Goal: Transaction & Acquisition: Purchase product/service

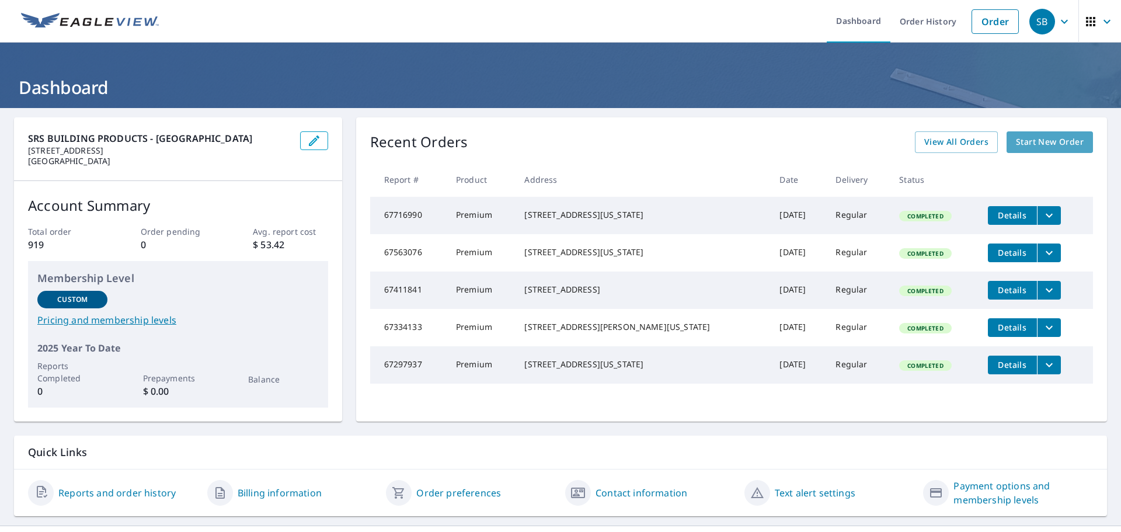
click at [1041, 146] on span "Start New Order" at bounding box center [1050, 142] width 68 height 15
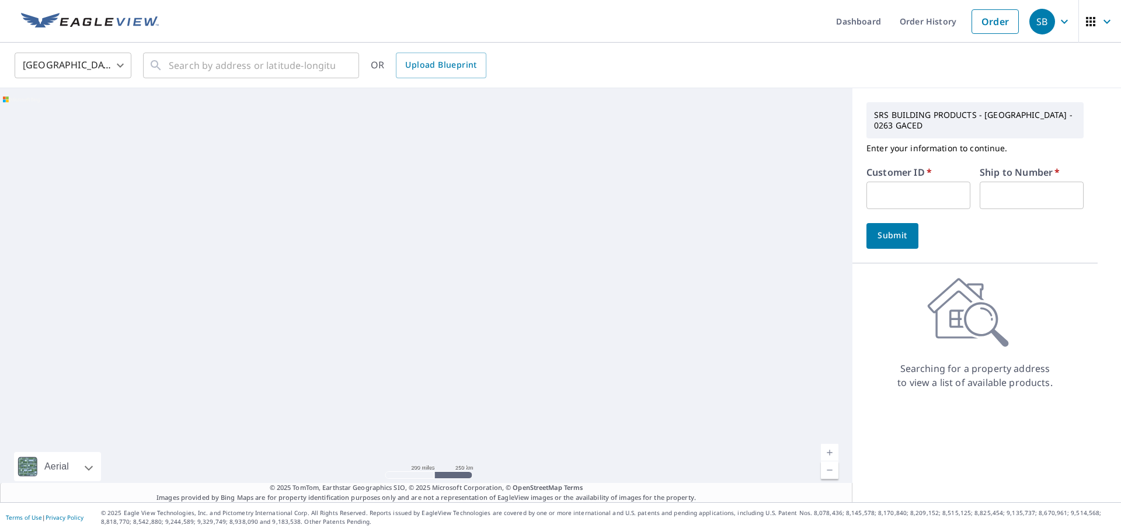
click at [876, 196] on input "text" at bounding box center [918, 195] width 104 height 27
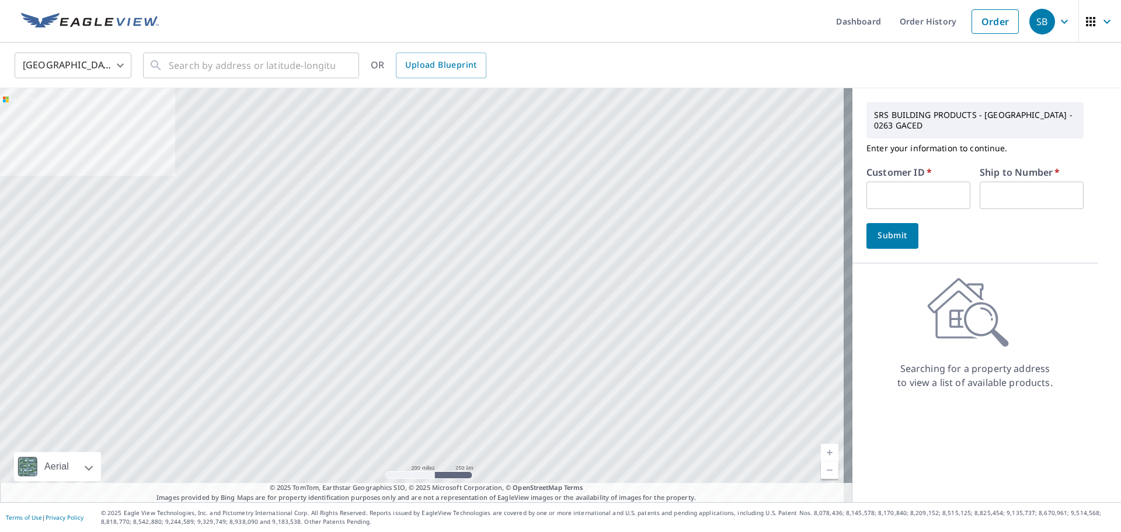
click at [897, 195] on input "text" at bounding box center [918, 195] width 104 height 27
paste input "S014423"
type input "S014423"
type input "1"
click at [894, 243] on button "Submit" at bounding box center [892, 236] width 52 height 26
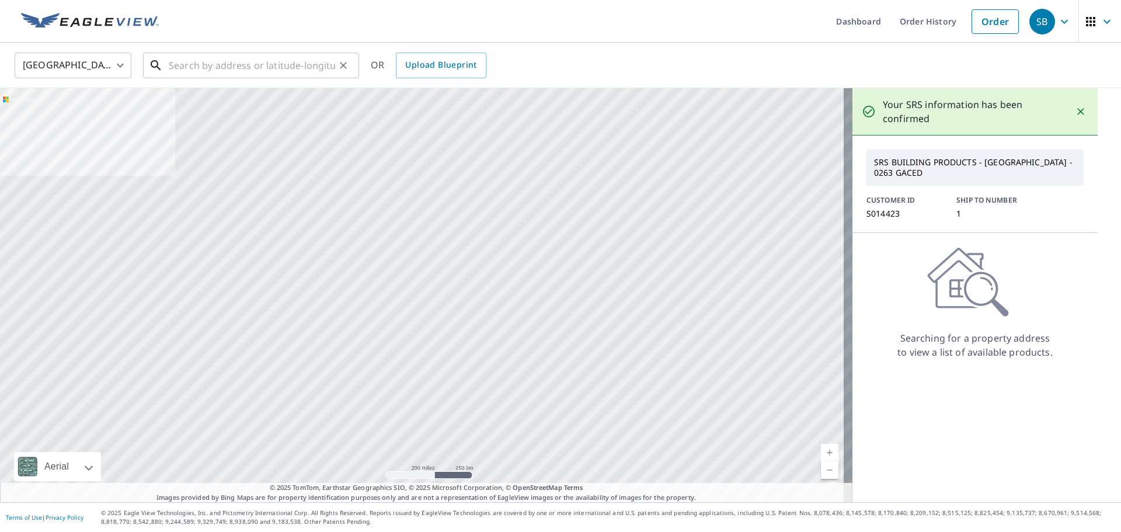
click at [189, 61] on input "text" at bounding box center [252, 65] width 166 height 33
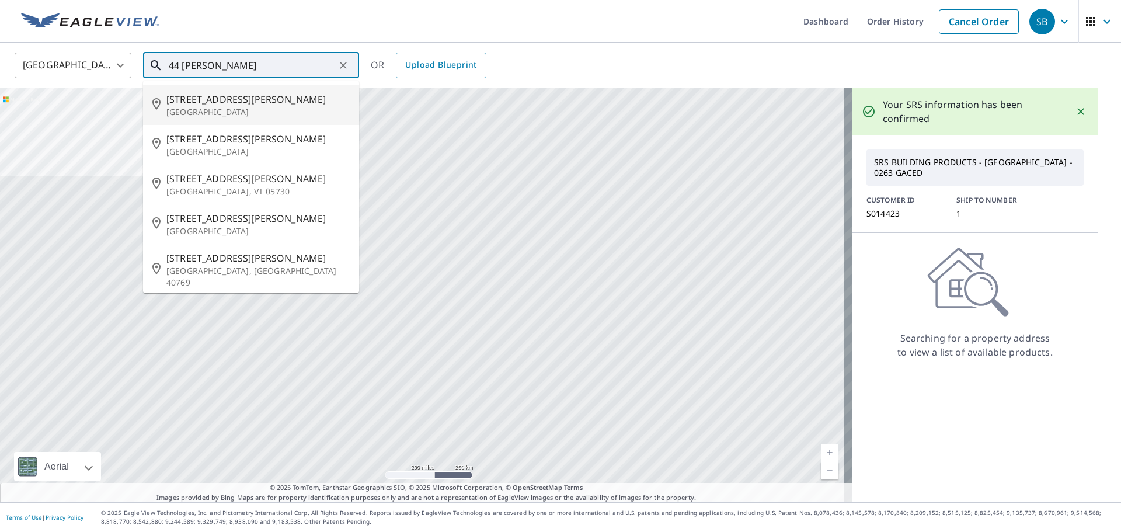
click at [216, 98] on span "[STREET_ADDRESS][PERSON_NAME]" at bounding box center [257, 99] width 183 height 14
type input "[STREET_ADDRESS][PERSON_NAME]"
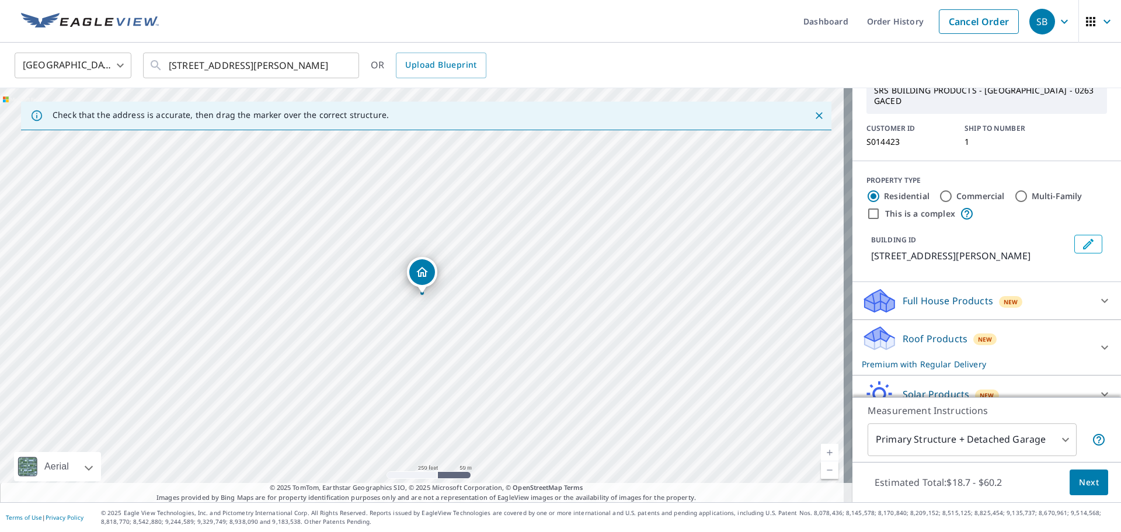
scroll to position [112, 0]
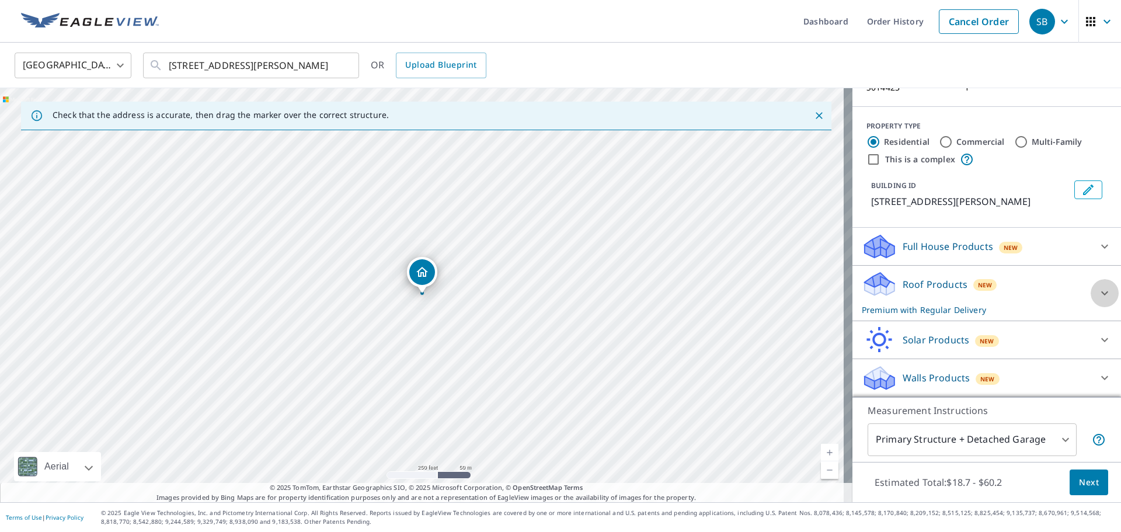
click at [1098, 288] on icon at bounding box center [1105, 293] width 14 height 14
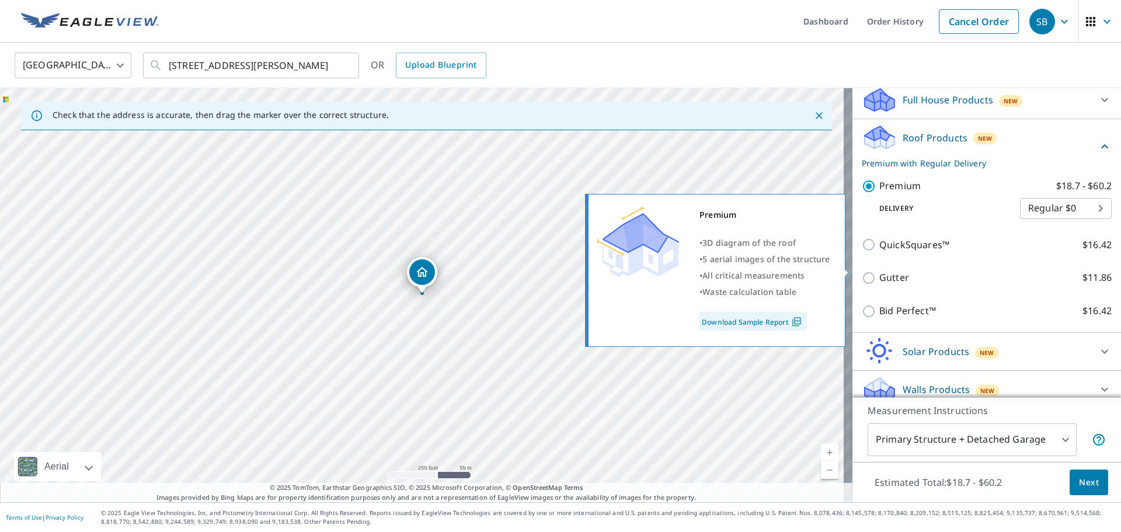
scroll to position [270, 0]
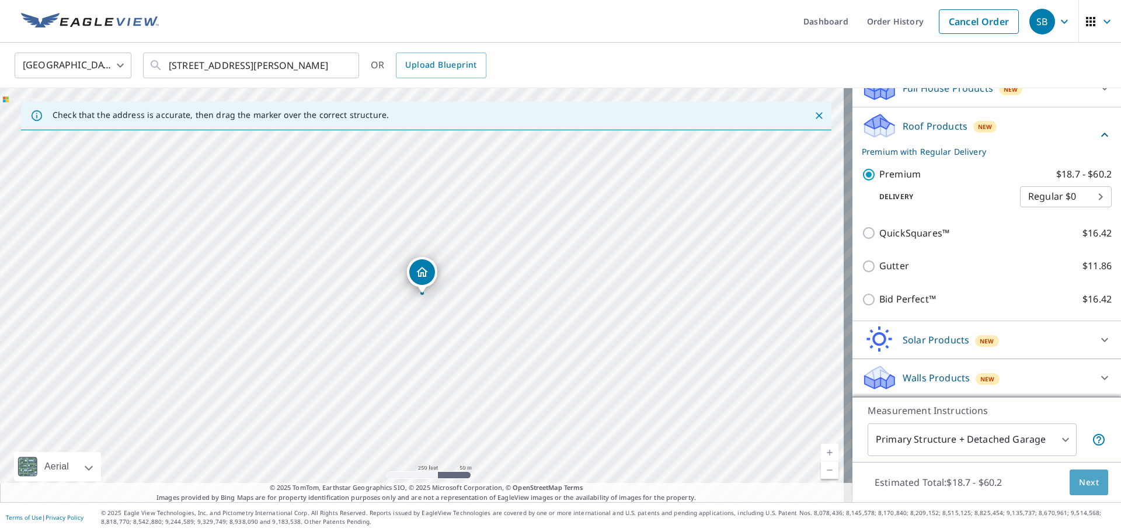
click at [1081, 487] on span "Next" at bounding box center [1089, 482] width 20 height 15
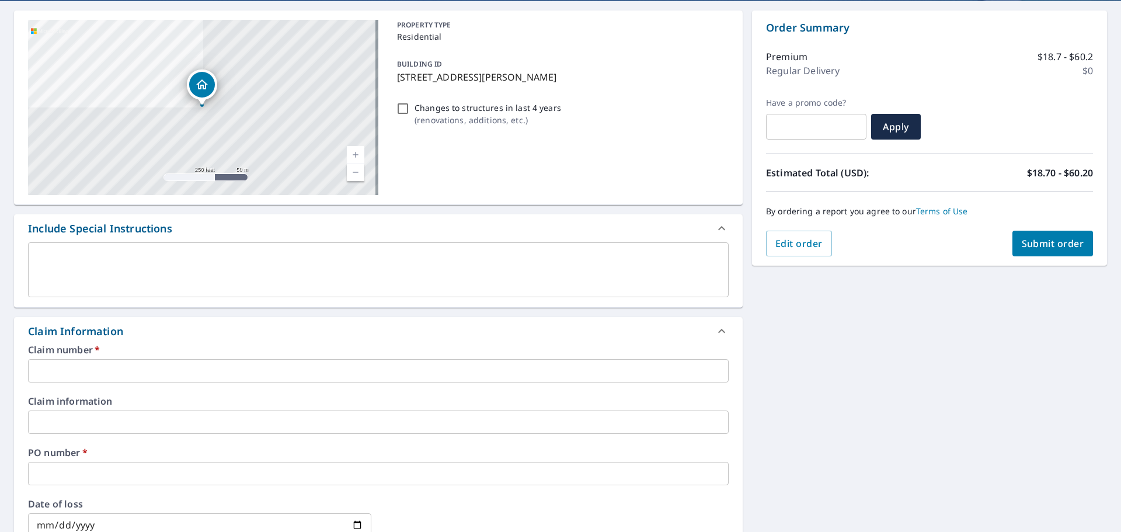
scroll to position [117, 0]
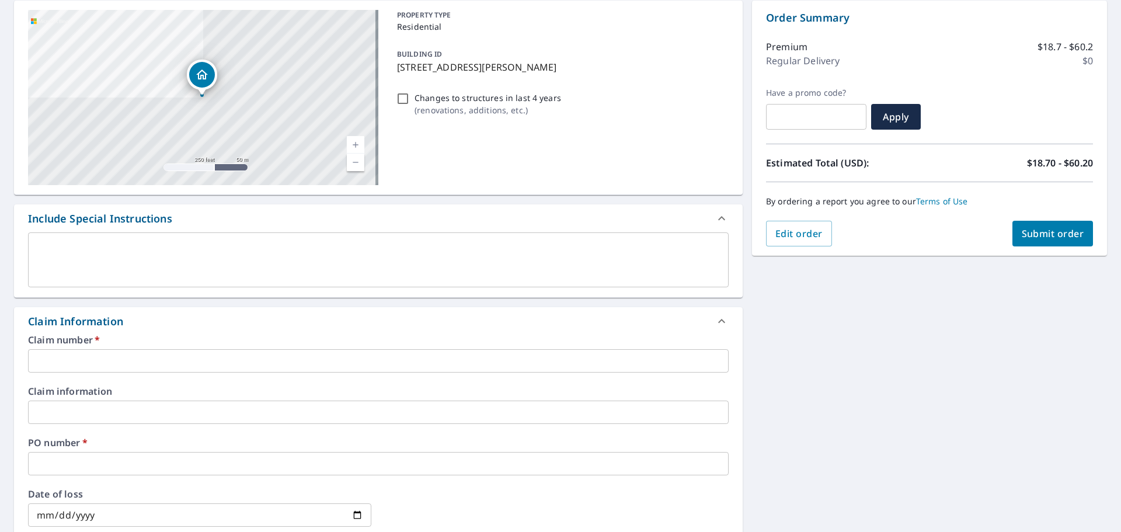
click at [62, 358] on input "text" at bounding box center [378, 360] width 701 height 23
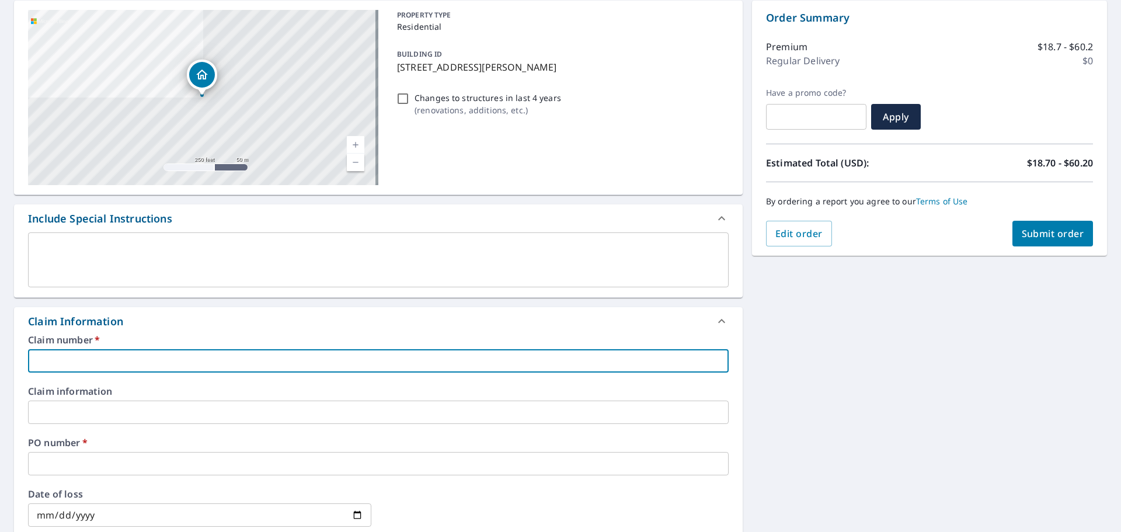
type input "a"
checkbox input "true"
type input "as"
checkbox input "true"
type input "a"
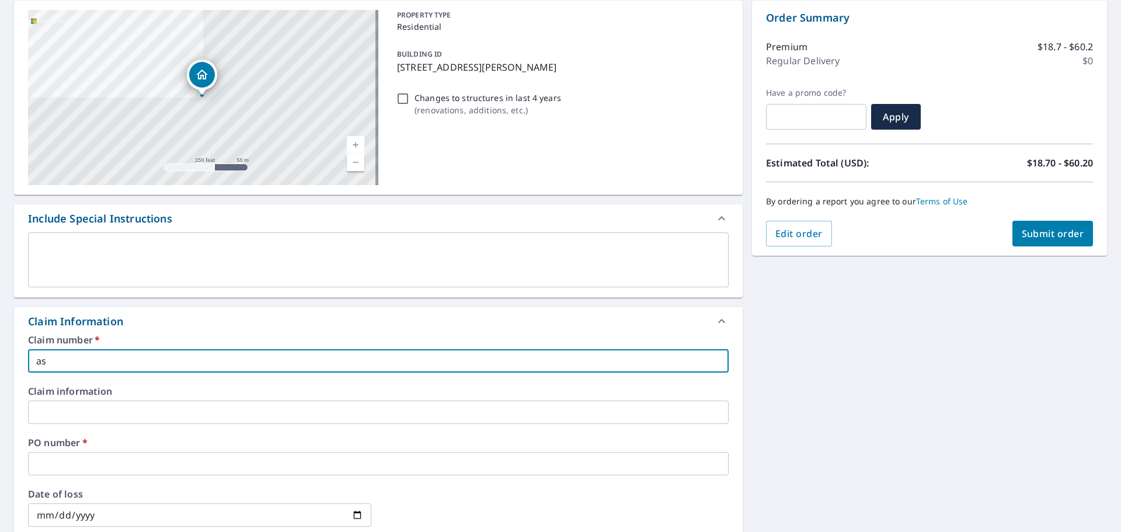
checkbox input "true"
type input "A"
checkbox input "true"
type input "AS"
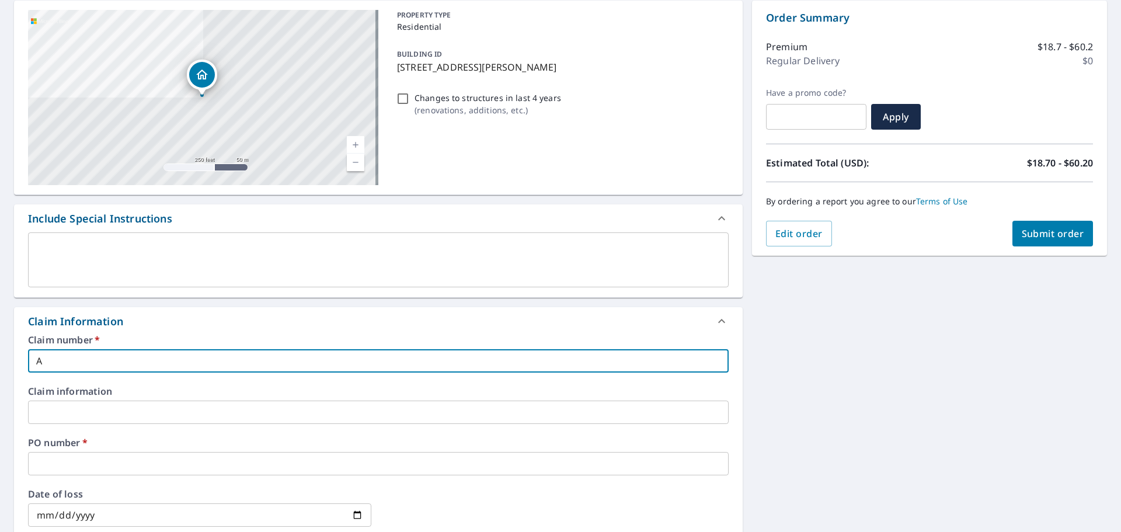
checkbox input "true"
type input "ASP"
checkbox input "true"
type input "ASPE"
checkbox input "true"
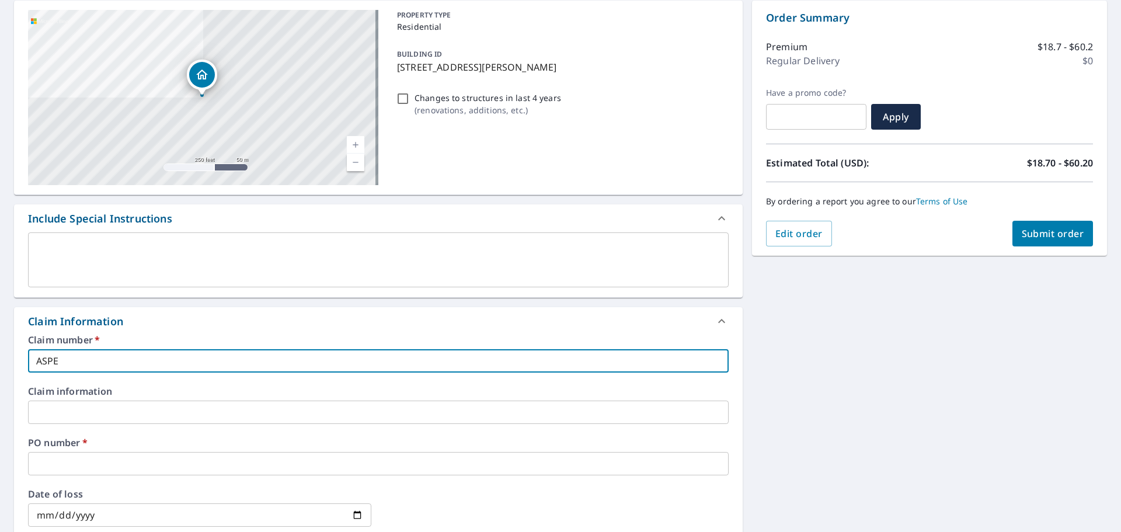
type input "ASPEC"
checkbox input "true"
type input "ASPECT"
checkbox input "true"
type input "ASPECT"
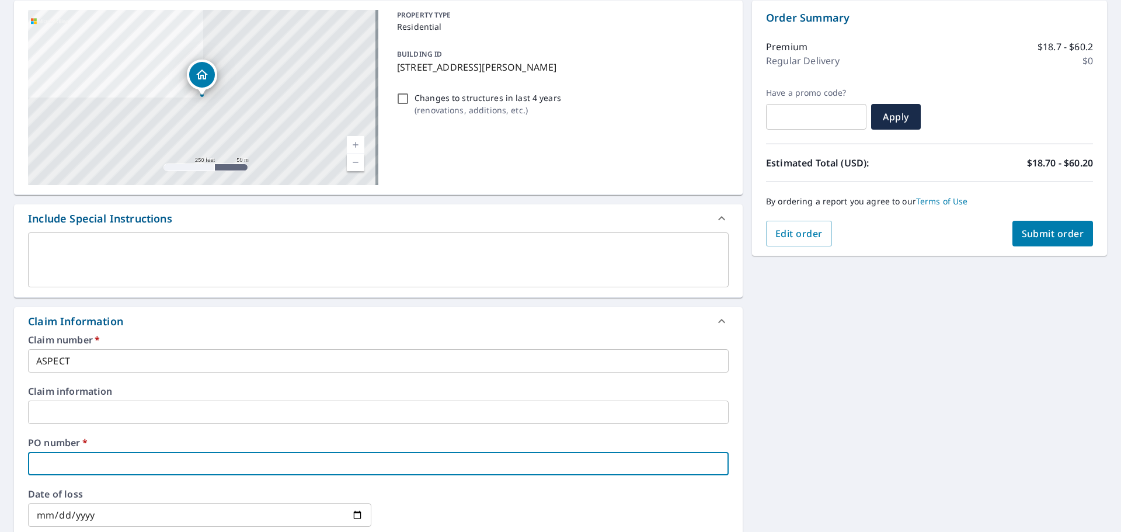
type input "4"
checkbox input "true"
type input "44"
checkbox input "true"
type input "44"
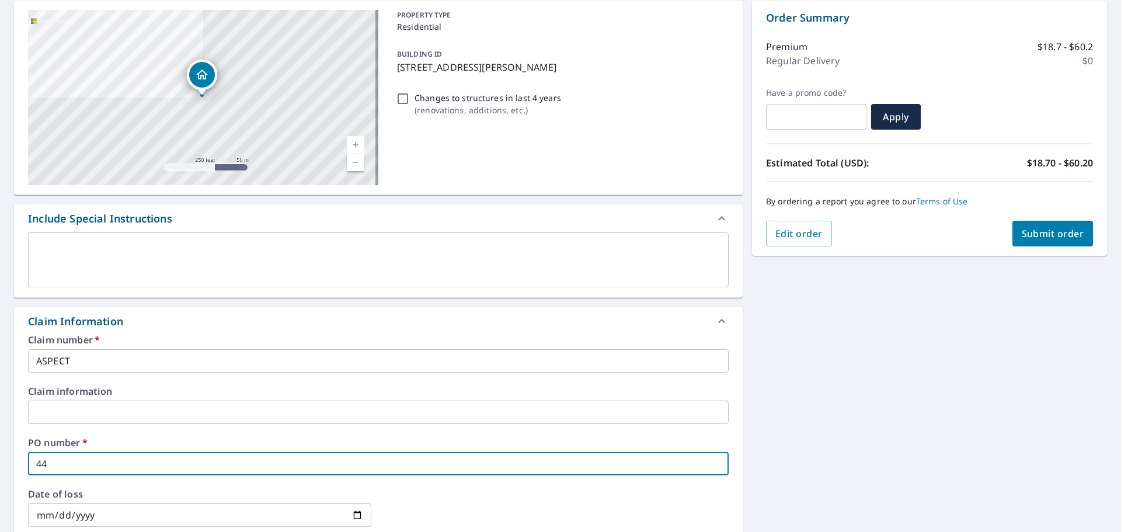
checkbox input "true"
type input "44"
checkbox input "true"
type input "44 H"
checkbox input "true"
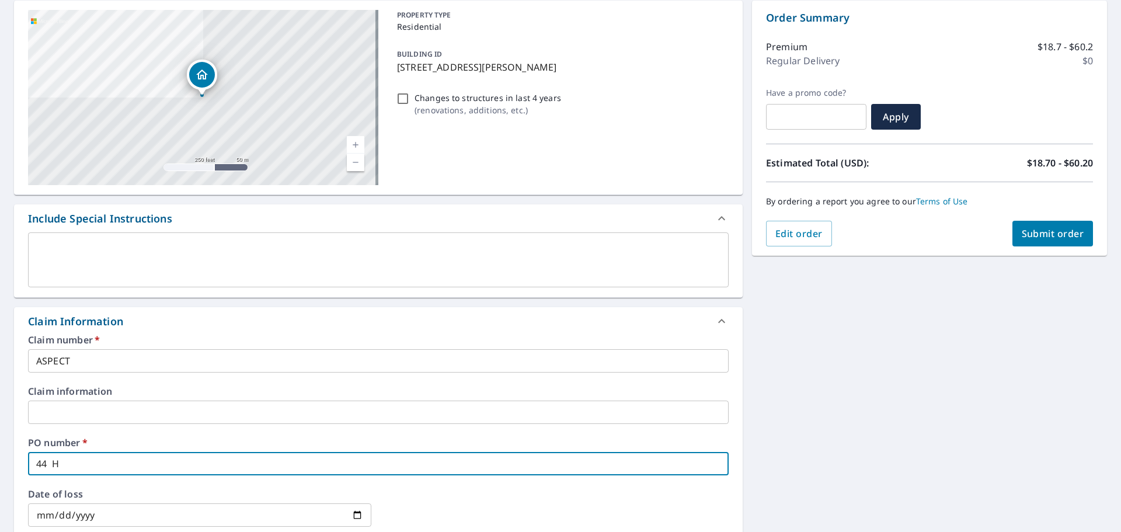
type input "44"
checkbox input "true"
type input "44 C"
checkbox input "true"
type input "44 CH"
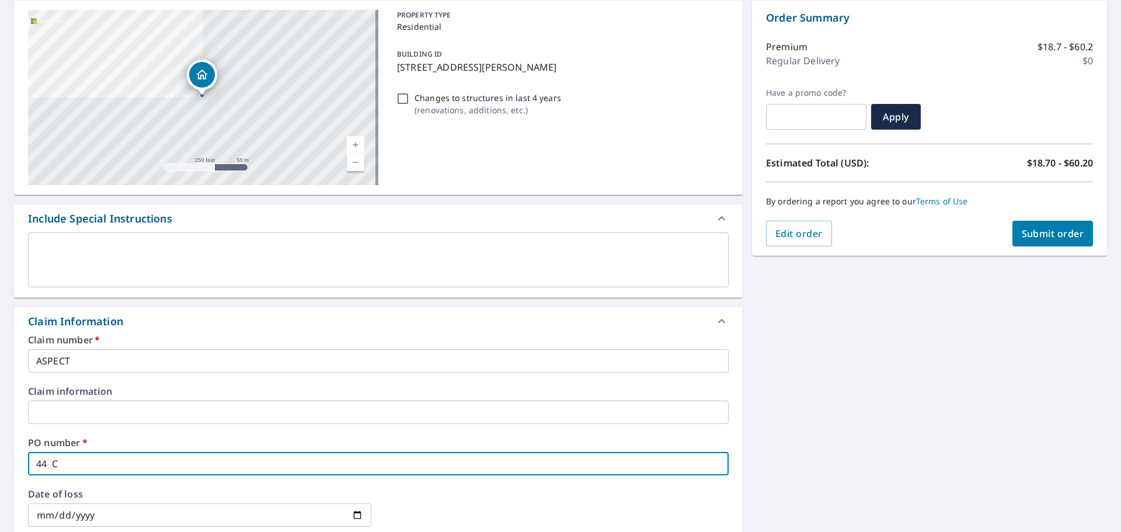
checkbox input "true"
type input "44 CHA"
checkbox input "true"
type input "44 CHAD"
checkbox input "true"
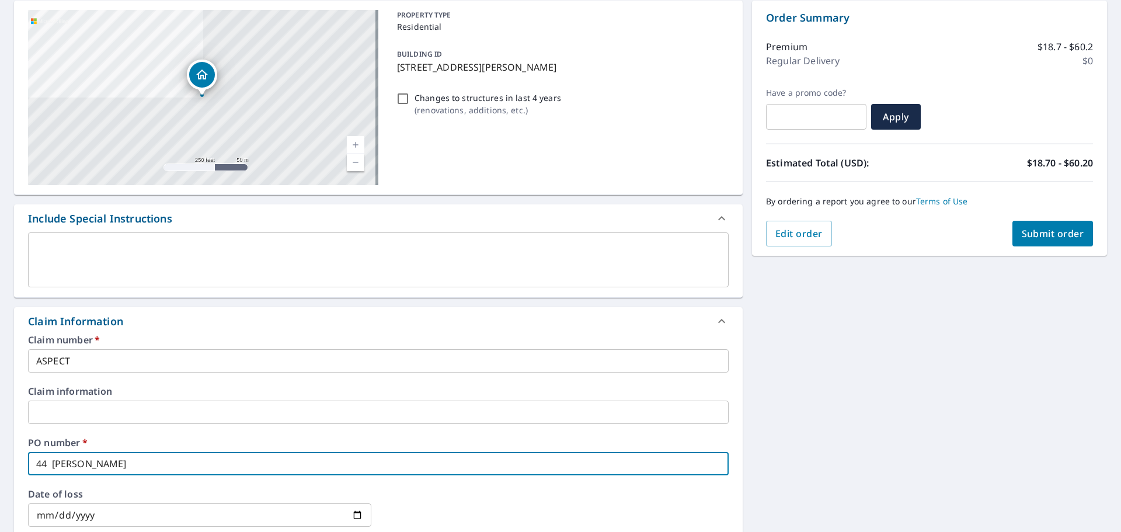
type input "44 CHAD"
checkbox input "true"
type input "44 CHAD S"
checkbox input "true"
type input "44 CHAD ST"
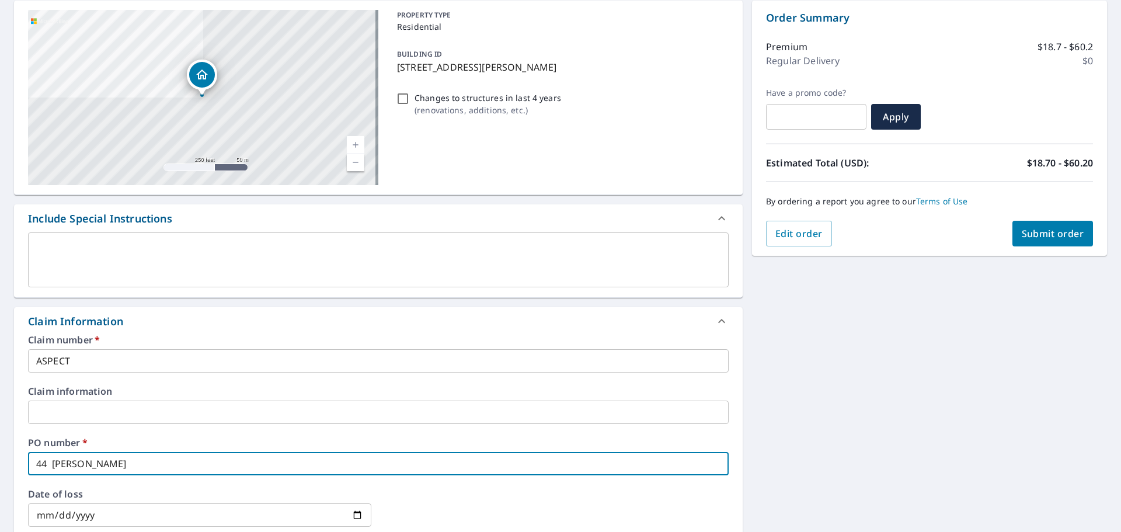
checkbox input "true"
type input "44 CHAD ST"
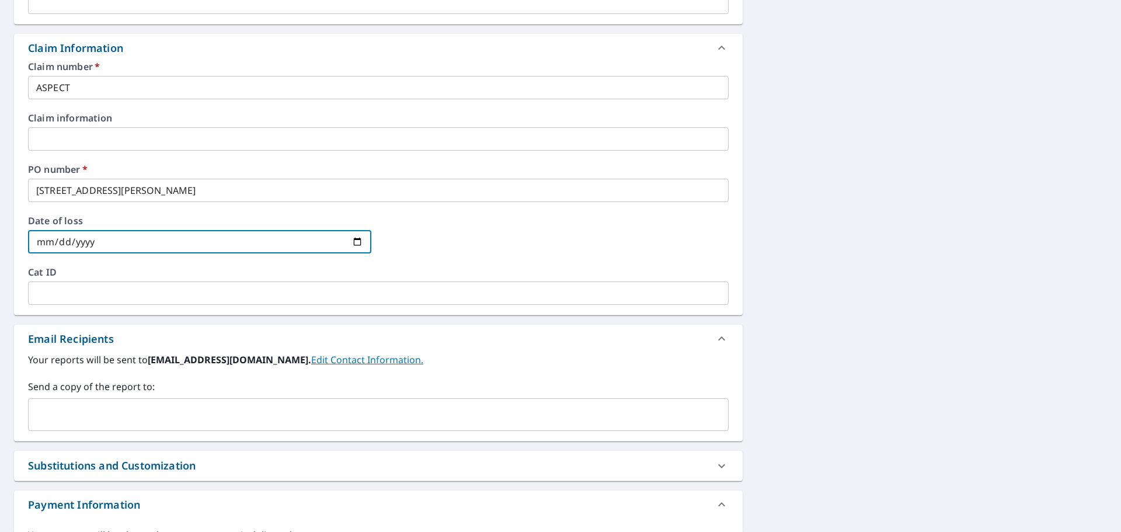
scroll to position [409, 0]
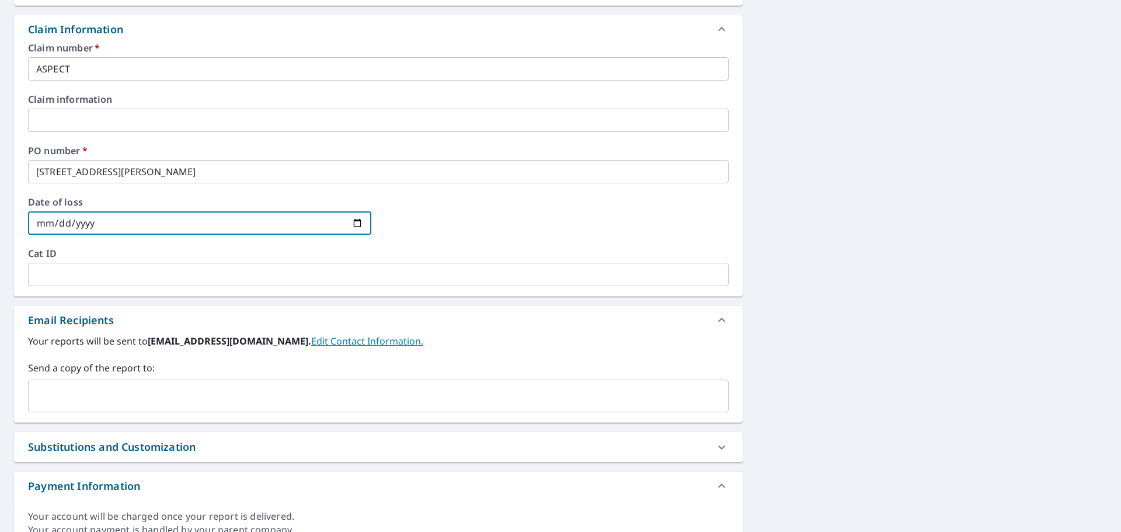
click at [124, 394] on input "text" at bounding box center [369, 396] width 673 height 22
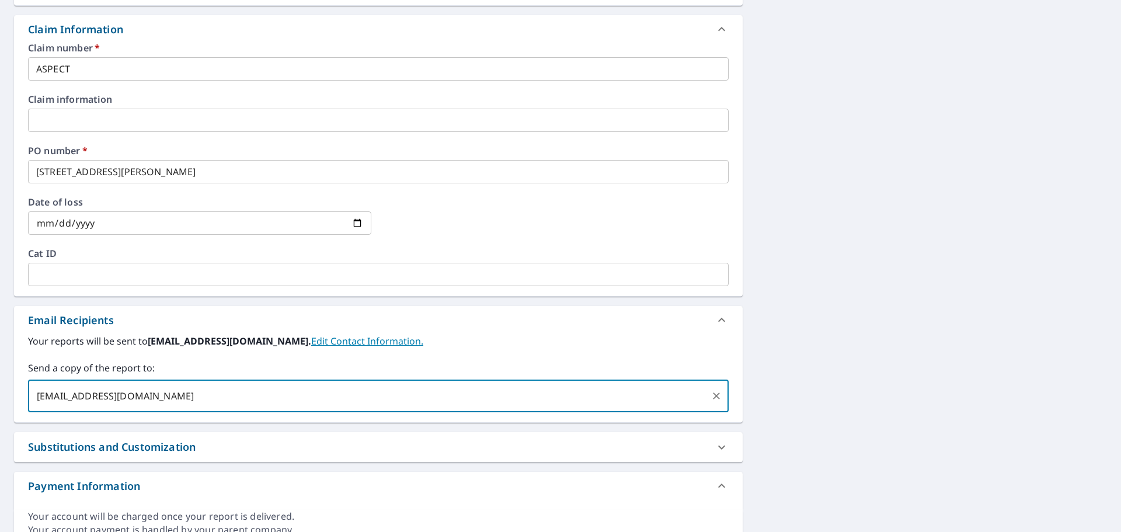
drag, startPoint x: 194, startPoint y: 393, endPoint x: -166, endPoint y: 349, distance: 363.5
click at [0, 349] on html "SB SB Dashboard Order History Cancel Order SB Dashboard / Finalize Order Finali…" at bounding box center [560, 266] width 1121 height 532
type input "K"
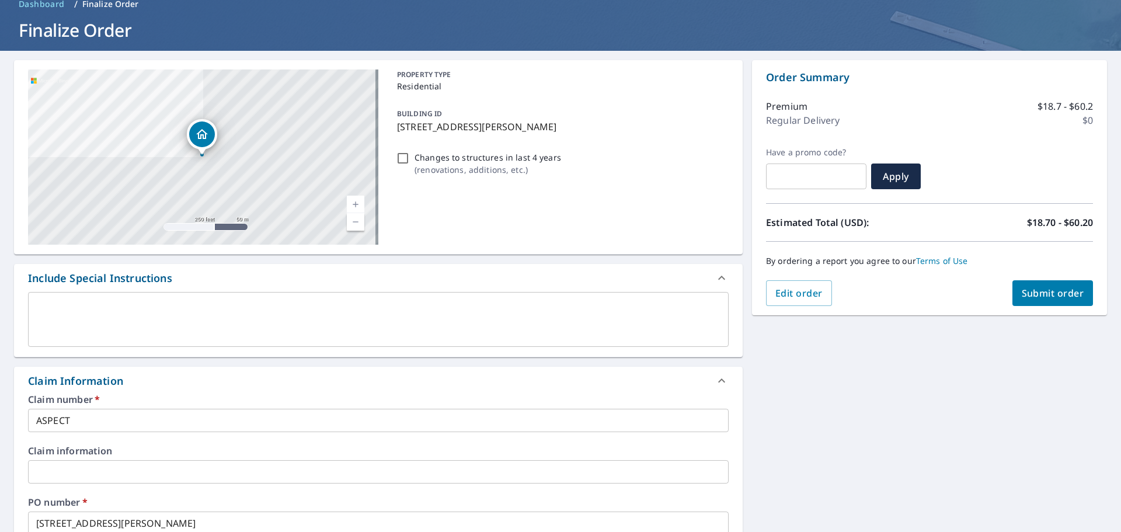
scroll to position [54, 0]
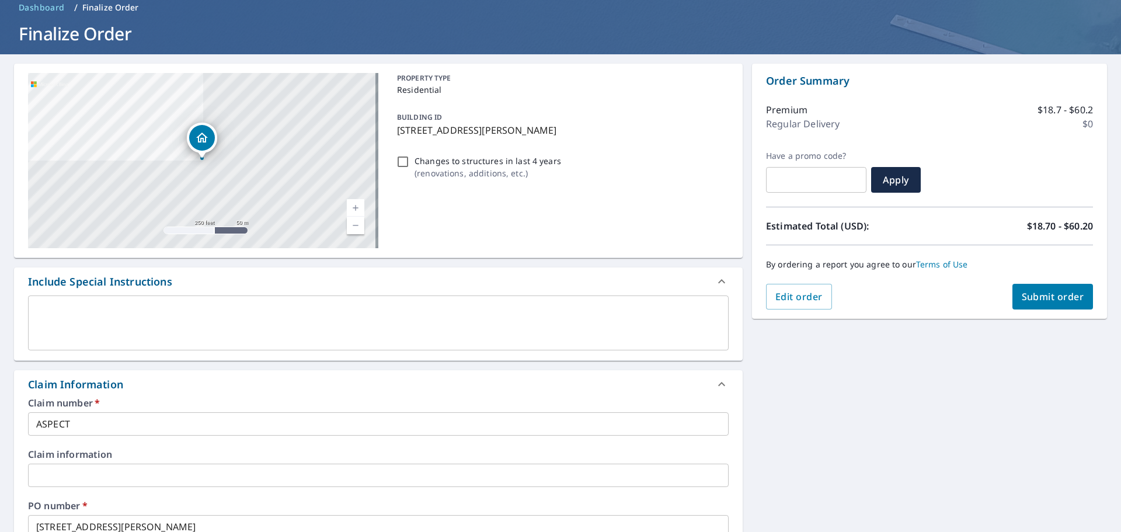
type input "kaleb.heffner15@srsbuildingproducts.com"
click at [1042, 297] on span "Submit order" at bounding box center [1053, 296] width 62 height 13
checkbox input "true"
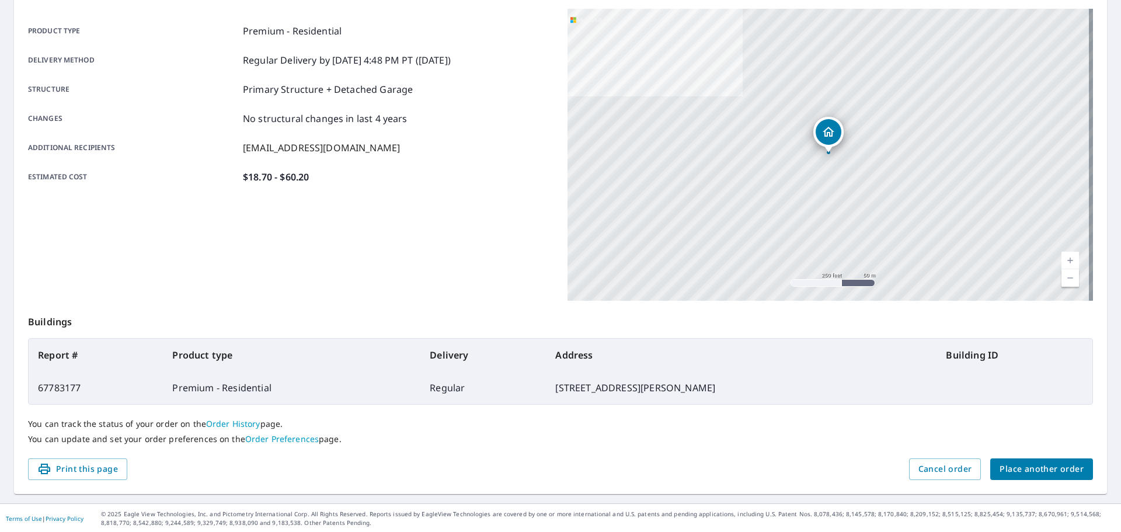
scroll to position [155, 0]
click at [1043, 466] on span "Place another order" at bounding box center [1041, 468] width 84 height 15
